Goal: Task Accomplishment & Management: Use online tool/utility

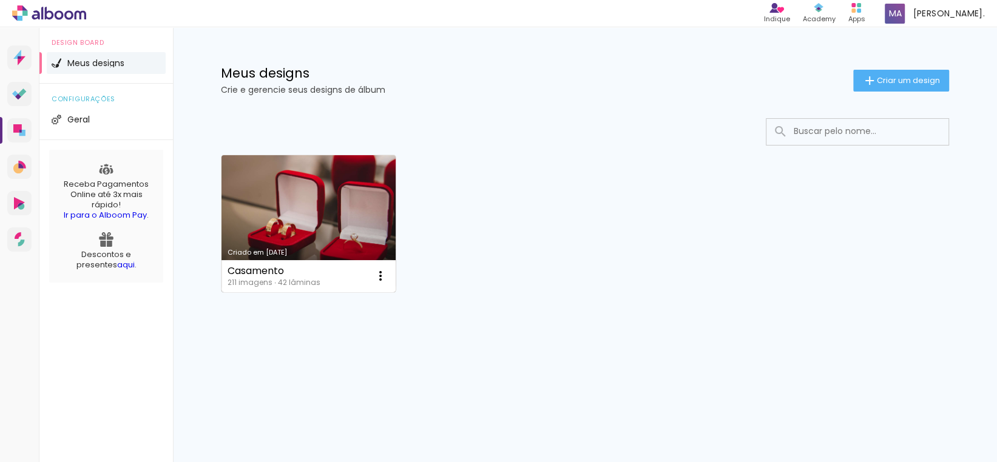
click at [311, 198] on link "Criado em [DATE]" at bounding box center [308, 223] width 174 height 137
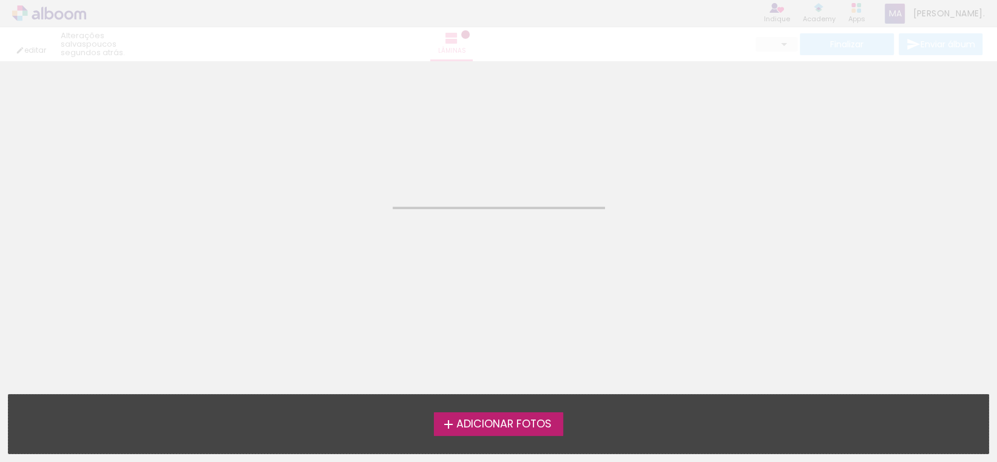
click at [311, 198] on neon-animated-pages "Confirmar Cancelar" at bounding box center [498, 261] width 997 height 401
